Goal: Book appointment/travel/reservation

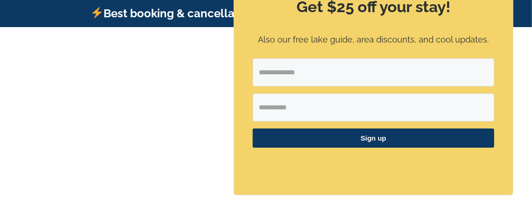
click at [152, 89] on div at bounding box center [266, 164] width 373 height 161
click at [358, 34] on p "Also our free lake guide, area discounts, and cool updates." at bounding box center [374, 40] width 242 height 14
click at [188, 108] on div at bounding box center [266, 164] width 373 height 161
click at [498, 23] on div "Get $25 off your stay! Also our free lake guide, area discounts, and cool updat…" at bounding box center [373, 78] width 279 height 232
click at [180, 113] on div at bounding box center [266, 164] width 373 height 161
